Goal: Task Accomplishment & Management: Manage account settings

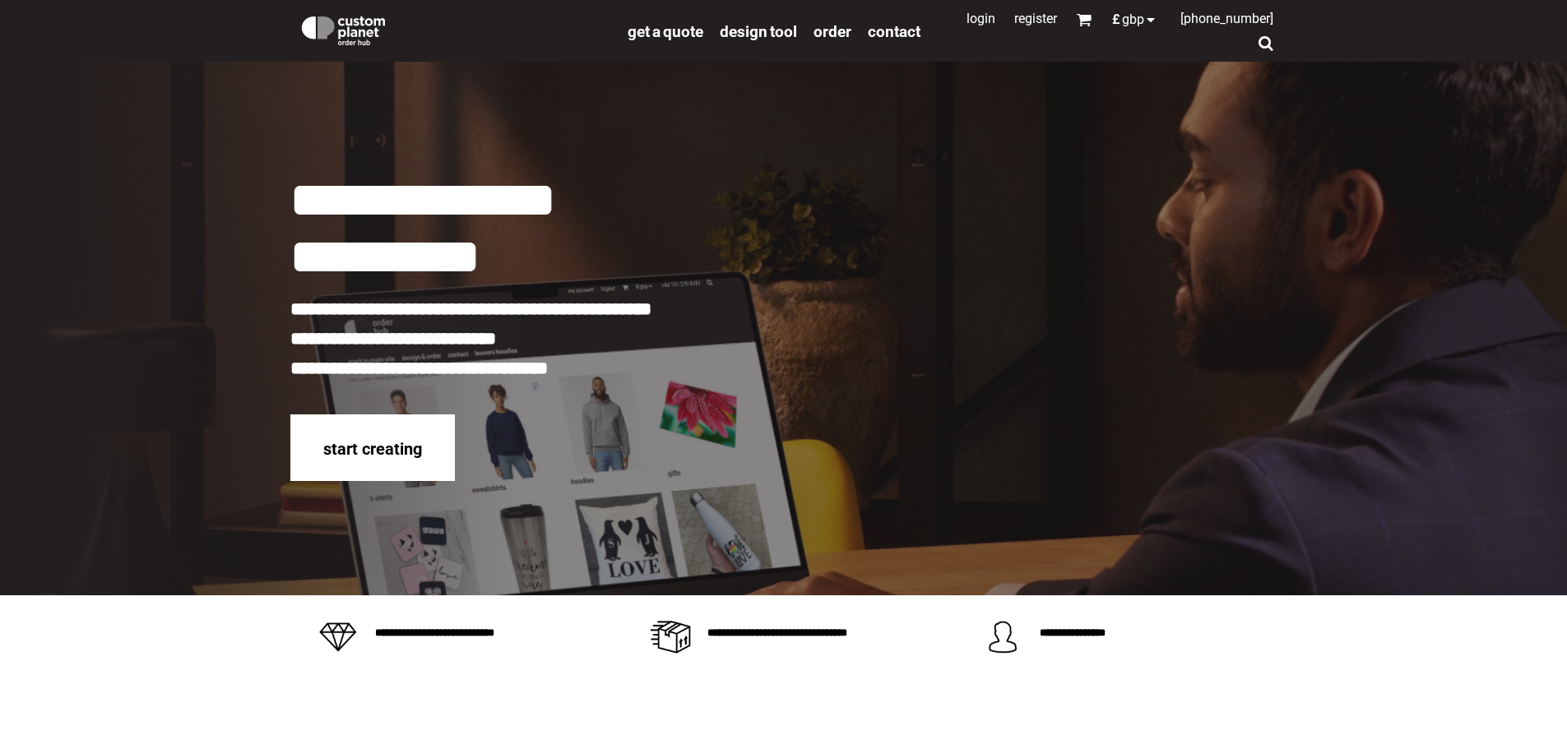
click at [971, 20] on link "Login" at bounding box center [980, 19] width 29 height 16
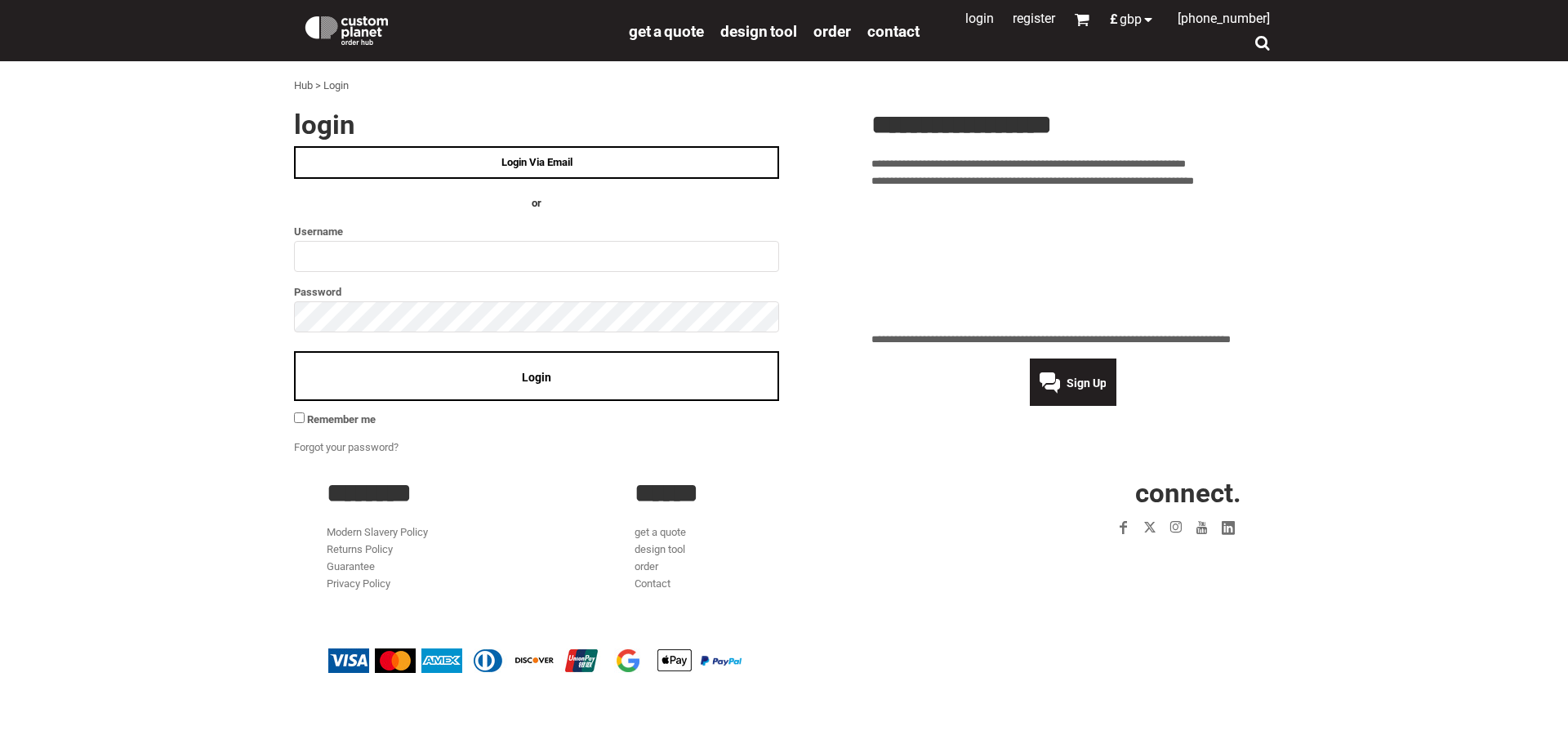
click at [355, 263] on input "text" at bounding box center [536, 256] width 486 height 31
type input "**********"
click at [517, 379] on div "Login" at bounding box center [536, 376] width 486 height 50
